Goal: Task Accomplishment & Management: Complete application form

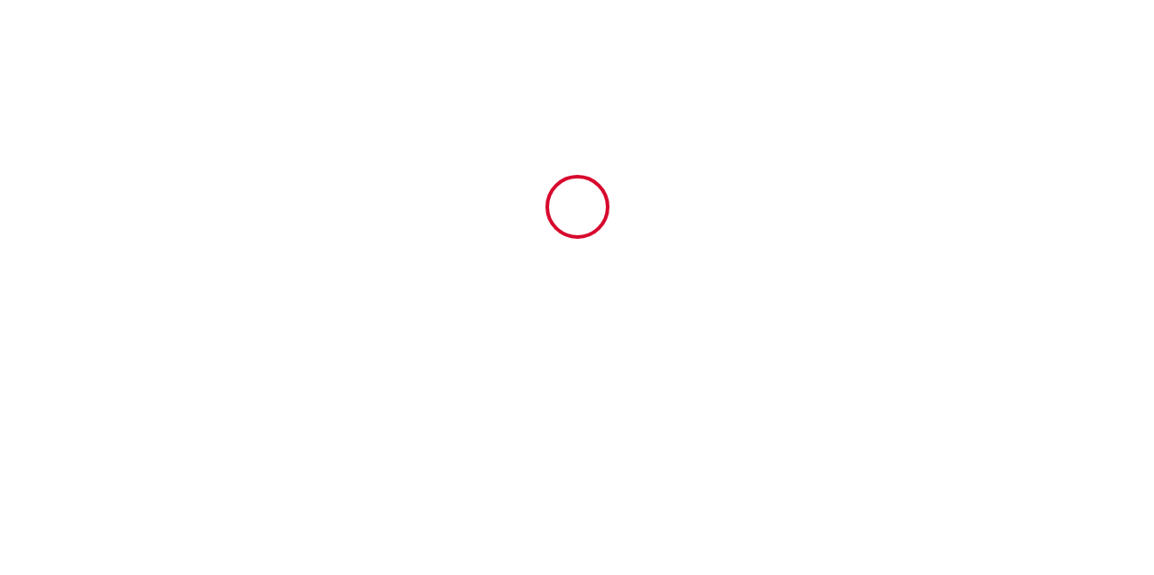
type input "6664250"
type input "Gîte "LES OISEAUX" - 8 chambres"
type input "[STREET_ADDRESS]"
type input "52130"
type input "Louvemont"
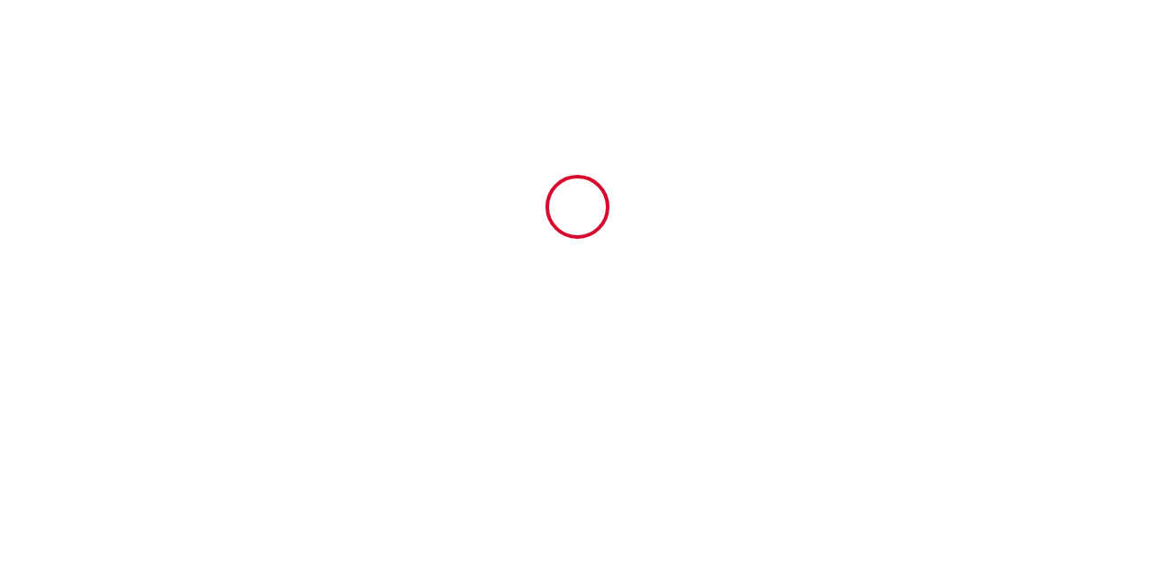
type input "[GEOGRAPHIC_DATA]"
type input "[DATE]"
type input "12"
type input "0"
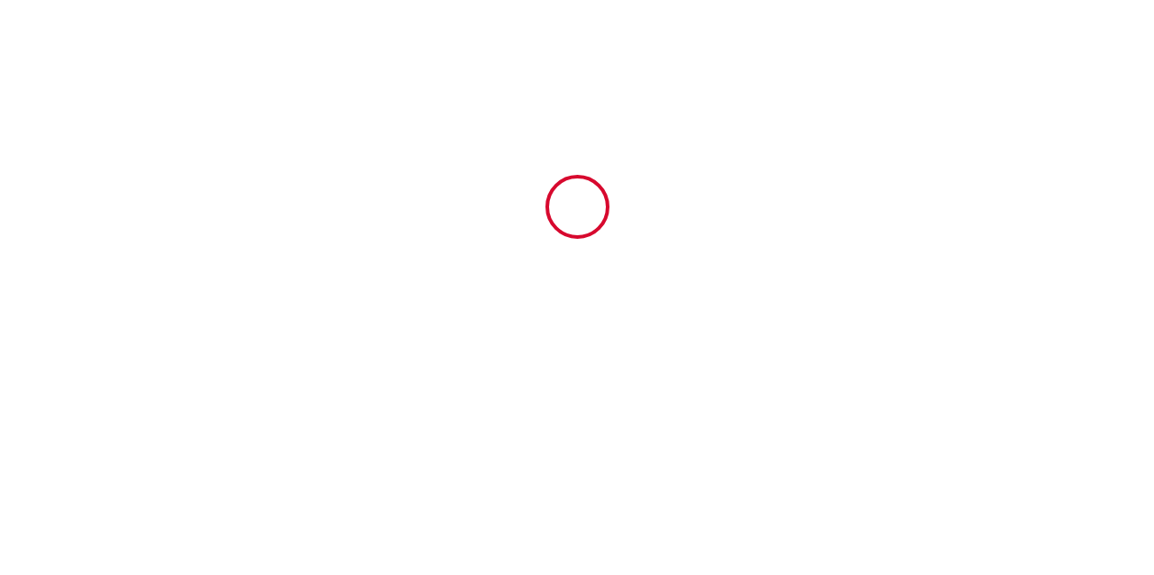
type input "1000"
type input "1840.8"
type input "SNC Gîtes et couvert des lacs"
type input "CHERIOT"
type input "[STREET_ADDRESS][PERSON_NAME]"
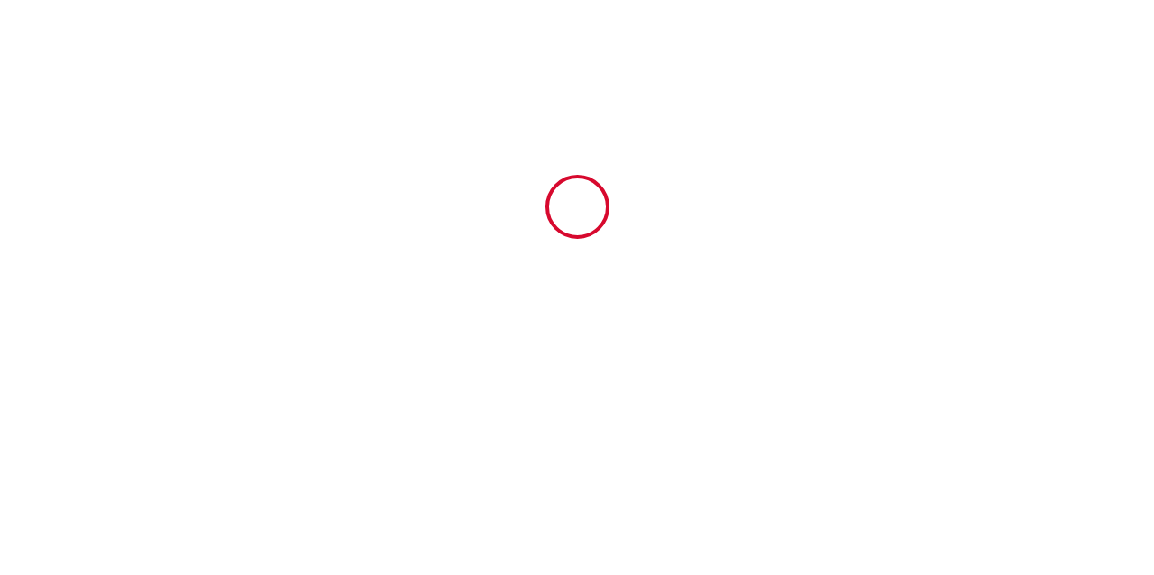
type input "52220"
type input "Montier-en-Der"
type input "[GEOGRAPHIC_DATA]"
type input "[EMAIL_ADDRESS][DOMAIN_NAME]"
type input "[PERSON_NAME]"
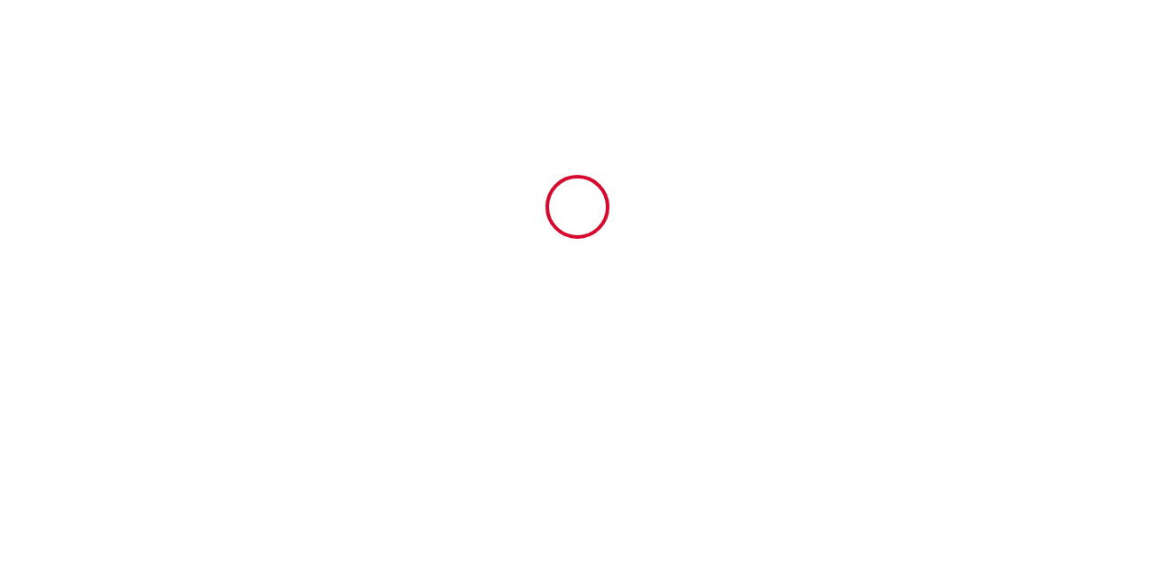
type input "Coeffard"
type input "[PERSON_NAME][EMAIL_ADDRESS][DOMAIN_NAME]"
type input "[PHONE_NUMBER]"
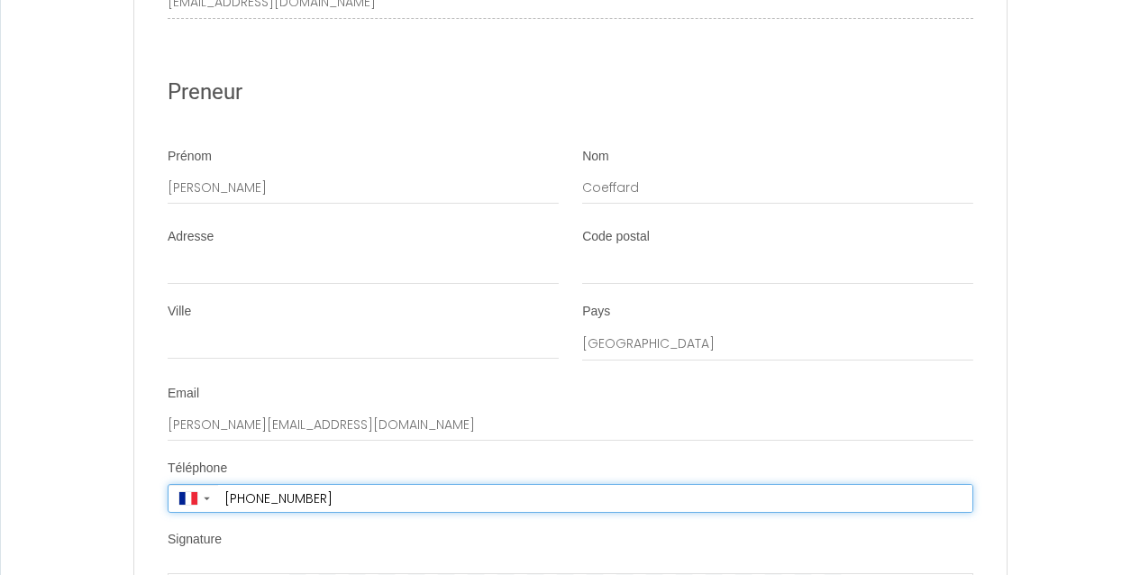
scroll to position [7729, 0]
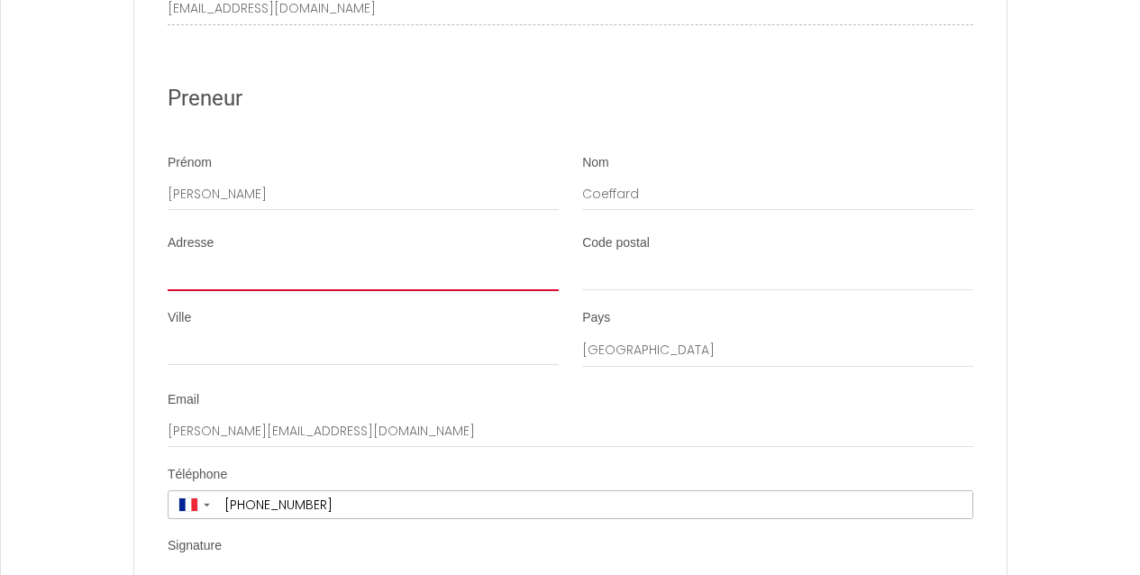
click at [179, 261] on input "Adresse" at bounding box center [363, 275] width 391 height 32
click at [186, 259] on input "Adresse" at bounding box center [363, 275] width 391 height 32
type input "[STREET_ADDRESS][PERSON_NAME]"
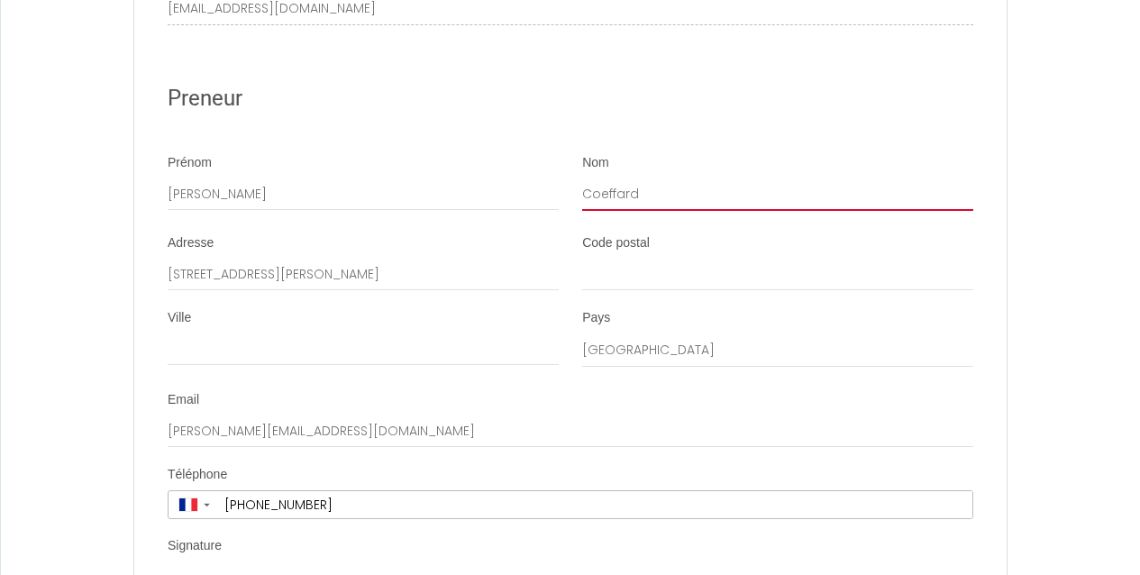
type input "COEFFARD"
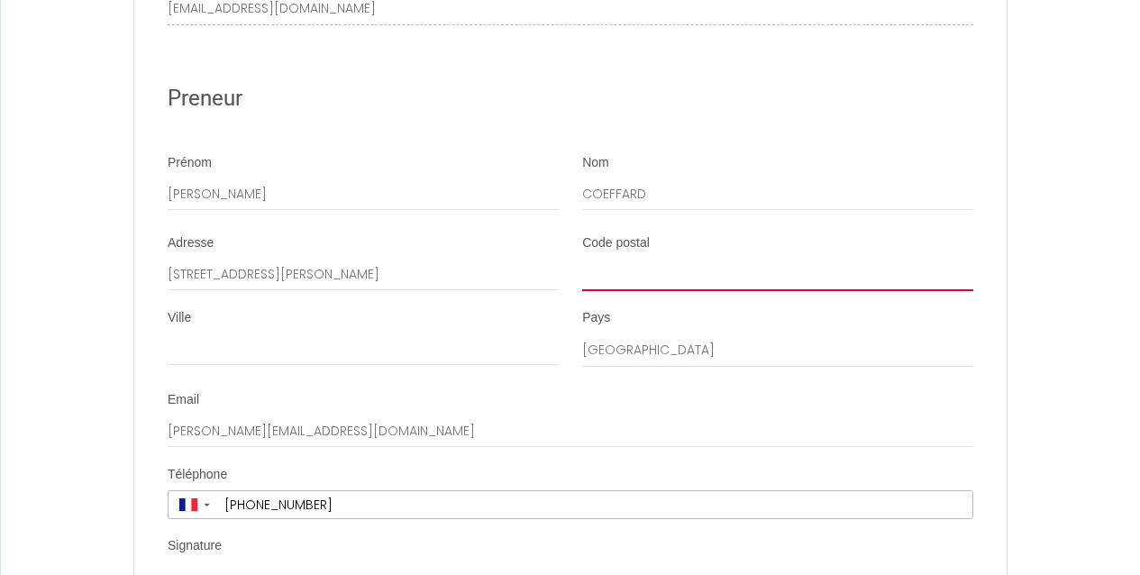
type input "29820"
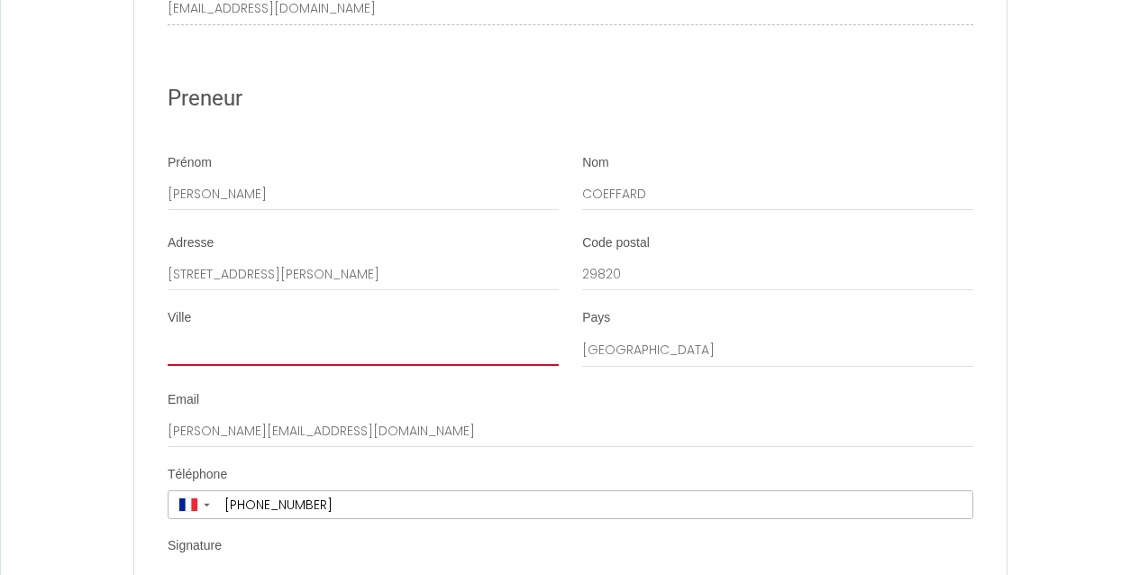
type input "BOHARS"
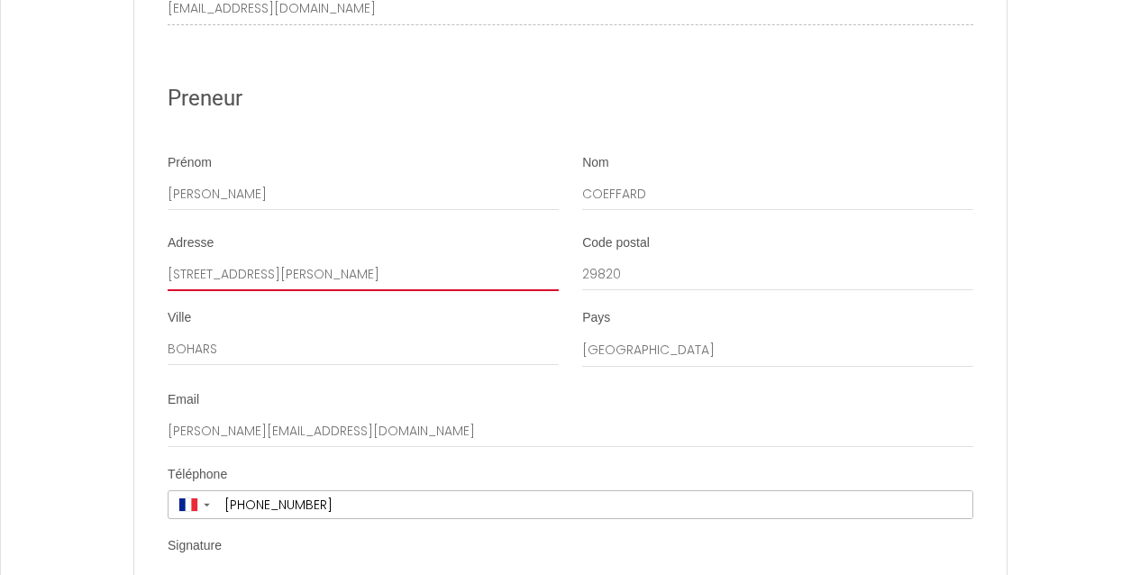
type input "[PHONE_NUMBER]"
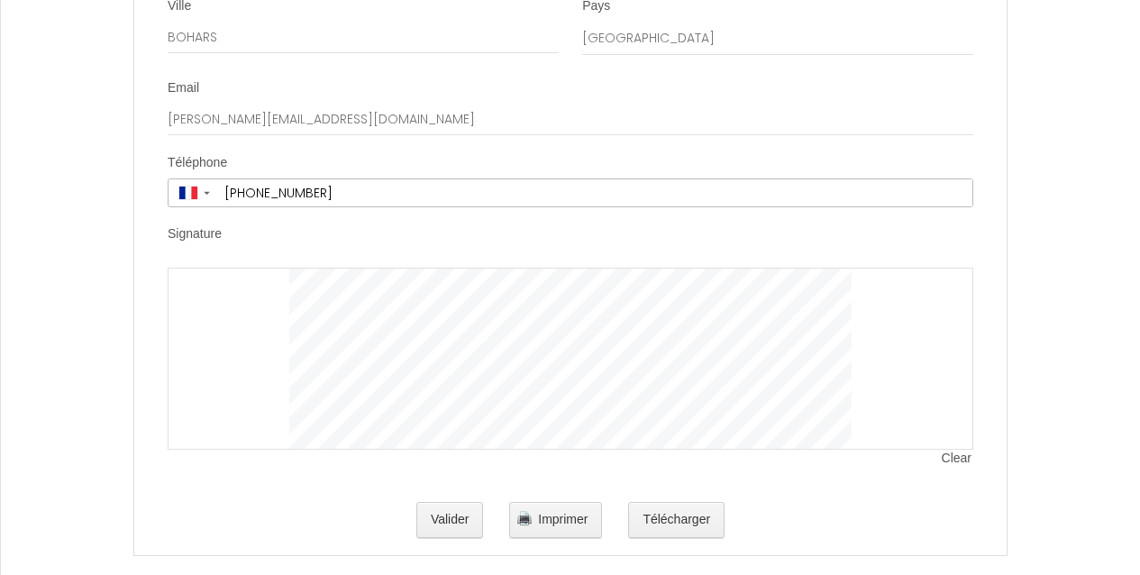
scroll to position [8048, 0]
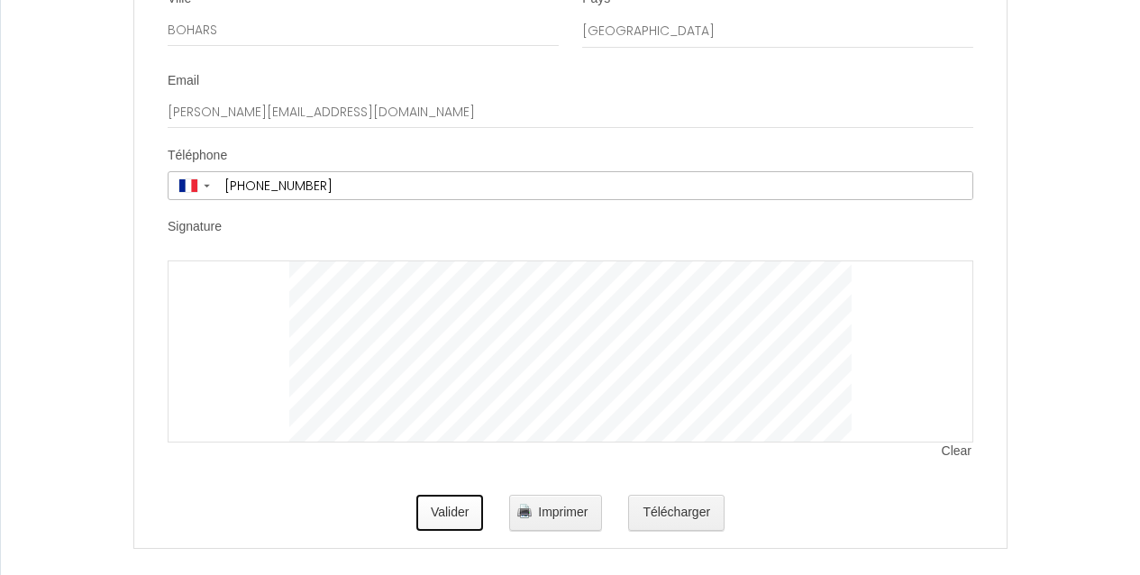
click at [460, 505] on button "Valider" at bounding box center [450, 513] width 68 height 36
click at [953, 442] on span "Clear" at bounding box center [958, 451] width 32 height 18
click at [956, 442] on span "Clear" at bounding box center [958, 451] width 32 height 18
click at [958, 442] on span "Clear" at bounding box center [958, 451] width 32 height 18
click at [697, 218] on li "Signature Clear" at bounding box center [570, 348] width 871 height 260
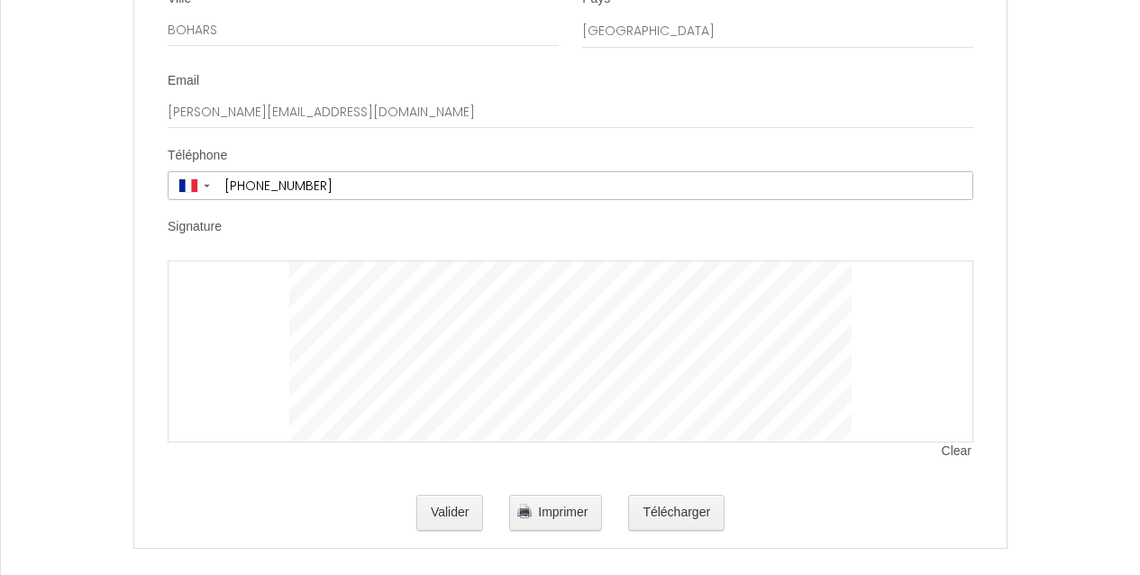
click at [958, 442] on span "Clear" at bounding box center [958, 451] width 32 height 18
click at [866, 232] on li "Signature Clear" at bounding box center [570, 348] width 871 height 260
click at [951, 442] on span "Clear" at bounding box center [958, 451] width 32 height 18
click at [955, 442] on span "Clear" at bounding box center [958, 451] width 32 height 18
click at [948, 442] on span "Clear" at bounding box center [958, 451] width 32 height 18
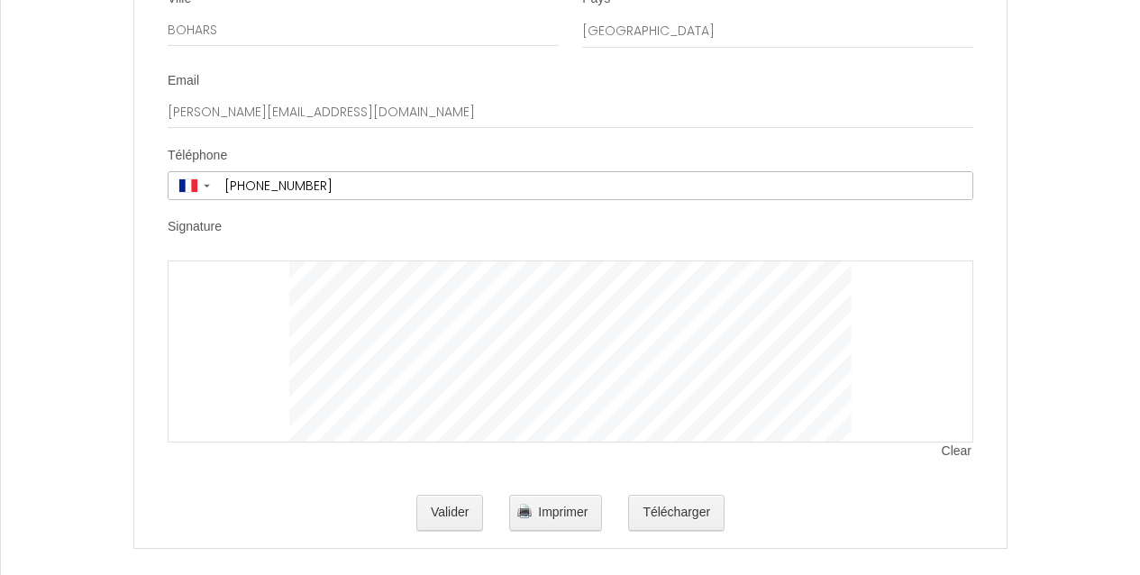
click at [957, 442] on span "Clear" at bounding box center [958, 451] width 32 height 18
click at [953, 442] on span "Clear" at bounding box center [958, 451] width 32 height 18
click at [959, 442] on span "Clear" at bounding box center [958, 451] width 32 height 18
click at [954, 442] on span "Clear" at bounding box center [958, 451] width 32 height 18
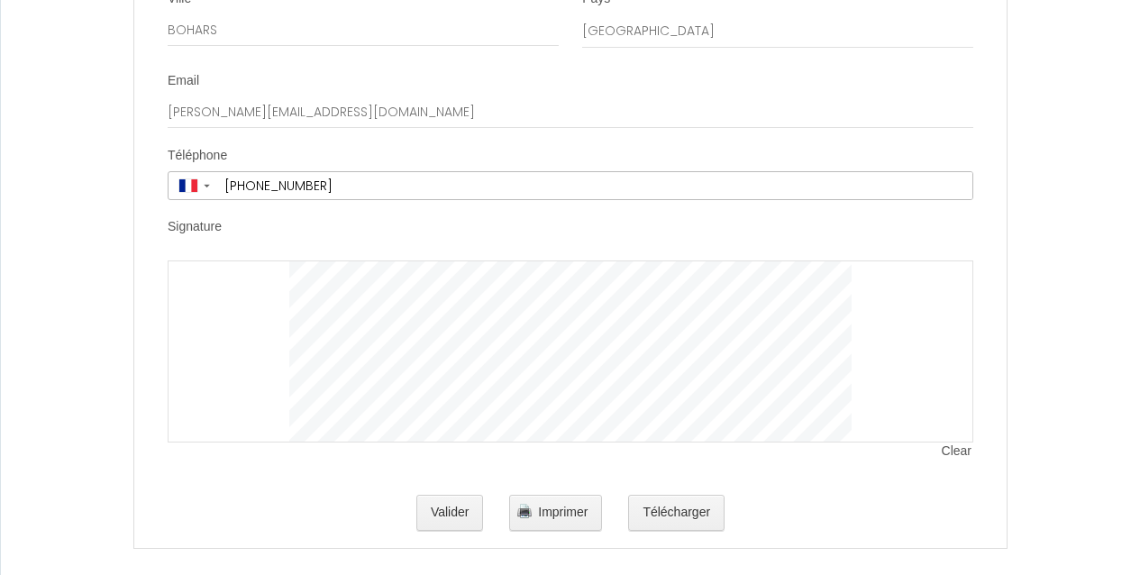
click at [965, 442] on span "Clear" at bounding box center [958, 451] width 32 height 18
click at [952, 442] on span "Clear" at bounding box center [958, 451] width 32 height 18
click at [875, 260] on div at bounding box center [571, 351] width 806 height 182
click at [451, 495] on button "Valider" at bounding box center [450, 513] width 68 height 36
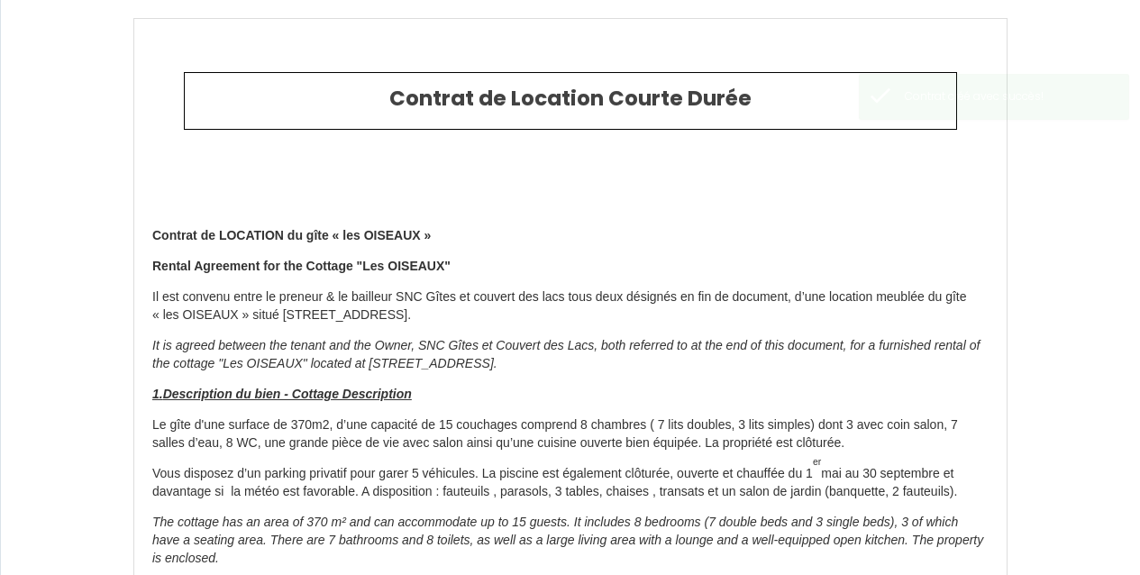
type input "40.8"
type input "200"
type input "1600"
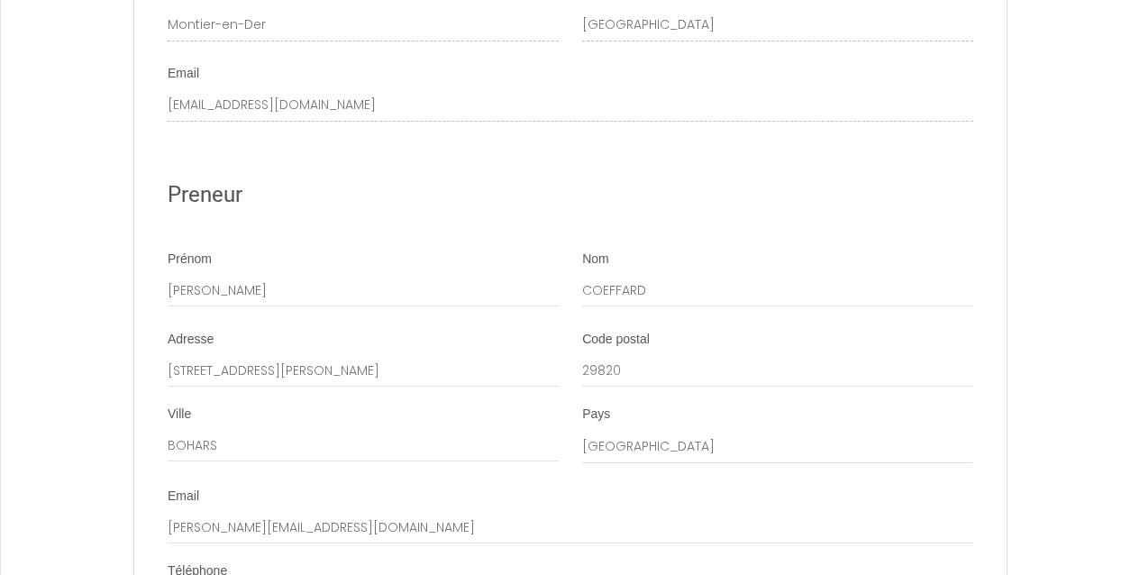
scroll to position [8229, 0]
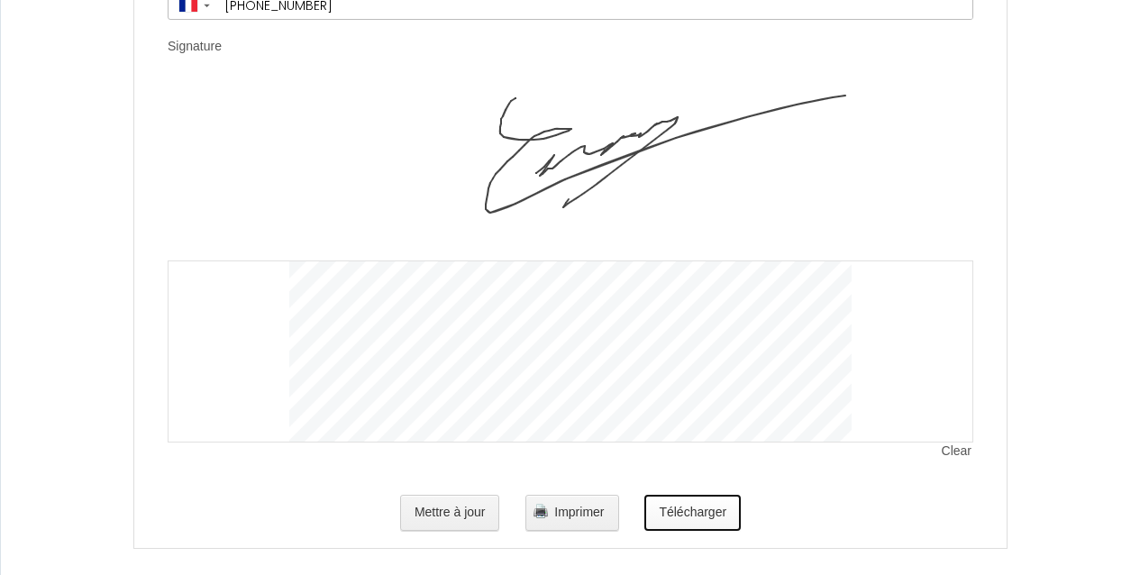
click at [682, 495] on button "Télécharger" at bounding box center [692, 513] width 96 height 36
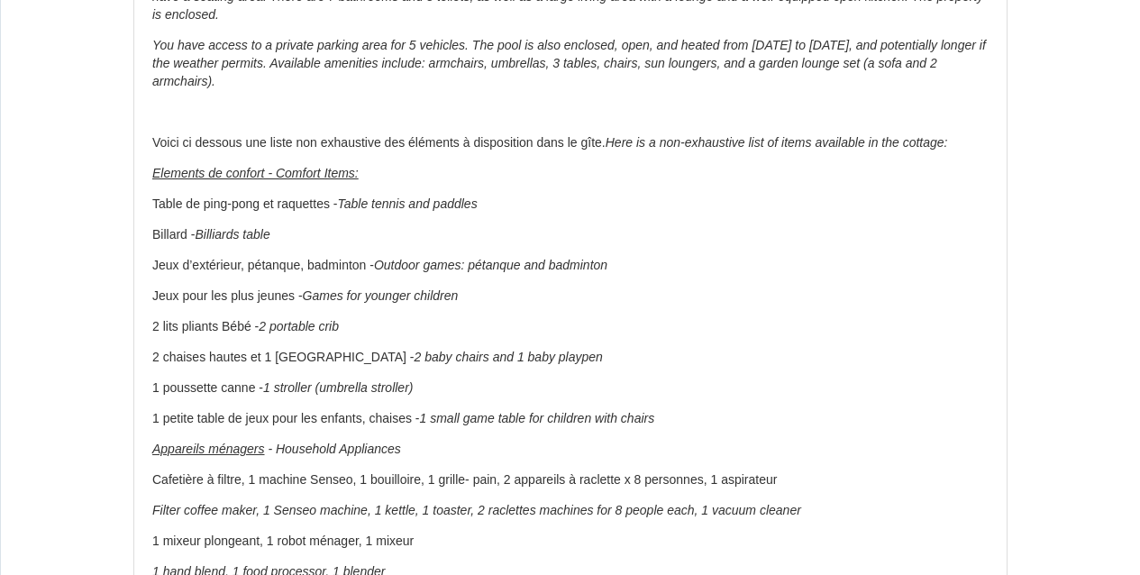
scroll to position [0, 0]
